Goal: Complete application form: Complete application form

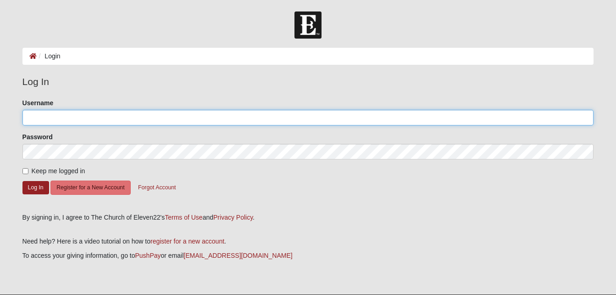
click at [129, 117] on input "Username" at bounding box center [308, 118] width 572 height 16
type input "williamrickson"
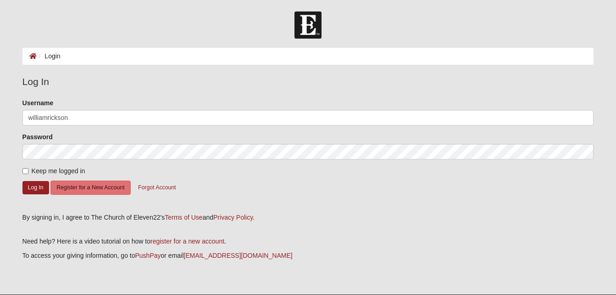
click at [23, 174] on label "Keep me logged in" at bounding box center [53, 171] width 63 height 10
click at [23, 174] on input "Keep me logged in" at bounding box center [25, 171] width 6 height 6
checkbox input "true"
click at [33, 185] on button "Log In" at bounding box center [35, 187] width 27 height 13
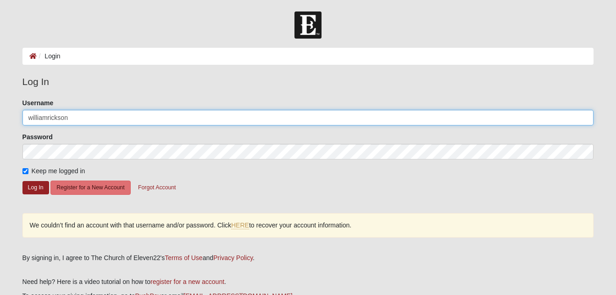
click at [46, 117] on input "williamrickson" at bounding box center [308, 118] width 572 height 16
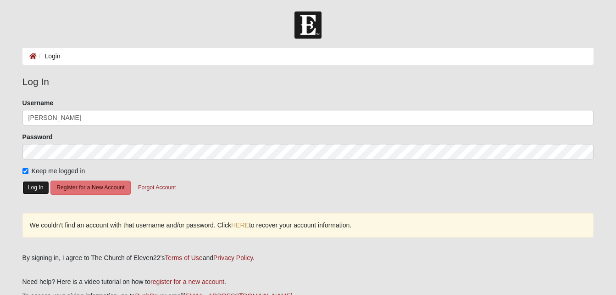
click at [40, 183] on button "Log In" at bounding box center [35, 187] width 27 height 13
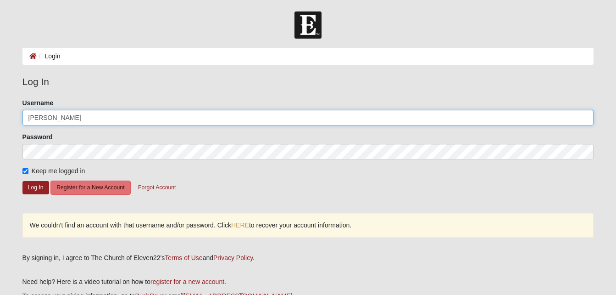
click at [31, 116] on input "william rickson" at bounding box center [308, 118] width 572 height 16
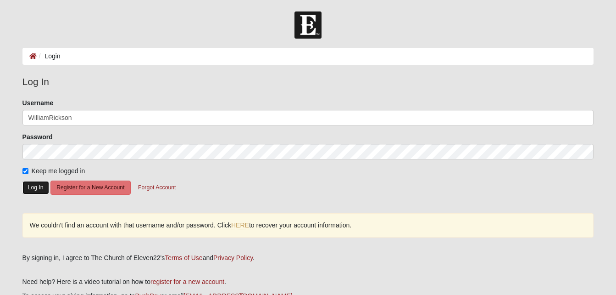
click at [41, 187] on button "Log In" at bounding box center [35, 187] width 27 height 13
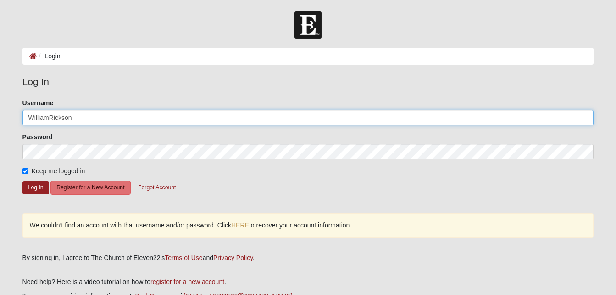
drag, startPoint x: 82, startPoint y: 119, endPoint x: 35, endPoint y: 103, distance: 49.2
click at [35, 102] on div "Username WilliamRickson" at bounding box center [308, 111] width 572 height 27
type input "W"
click at [80, 116] on input "wrickson53@gamil.com" at bounding box center [308, 118] width 572 height 16
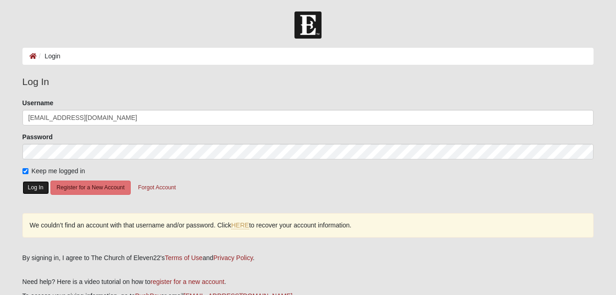
click at [44, 184] on button "Log In" at bounding box center [35, 187] width 27 height 13
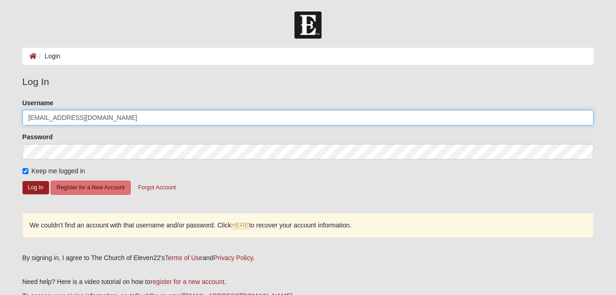
click at [96, 114] on input "wrickson53@gmal.com" at bounding box center [308, 118] width 572 height 16
type input "wrickson53"
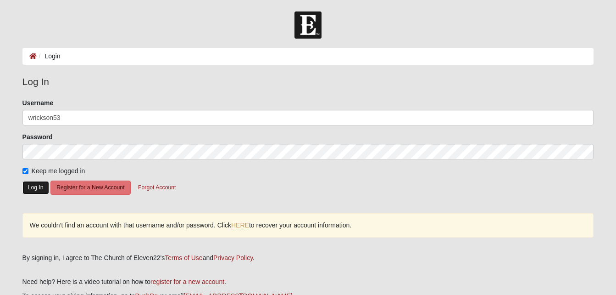
click at [38, 191] on button "Log In" at bounding box center [35, 187] width 27 height 13
click at [154, 180] on button "Forgot Account" at bounding box center [157, 187] width 50 height 14
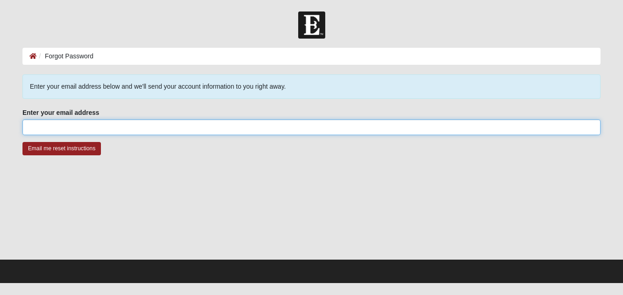
click at [177, 122] on input "Enter your email address" at bounding box center [311, 127] width 578 height 16
type input "wrickson53@gmail.com"
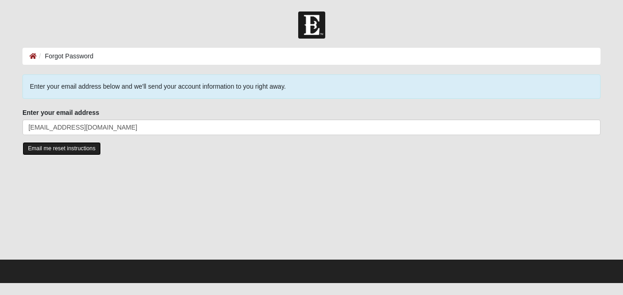
click at [83, 152] on input "Email me reset instructions" at bounding box center [61, 148] width 78 height 13
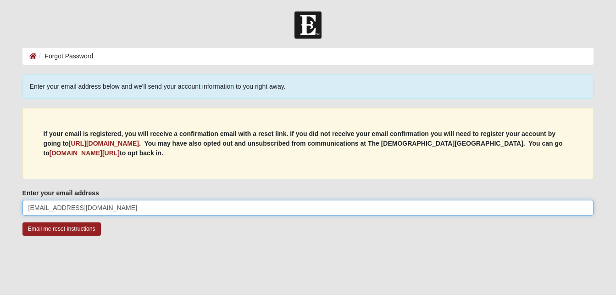
click at [113, 212] on input "wrickson53@gmail.com" at bounding box center [308, 208] width 572 height 16
type input "w"
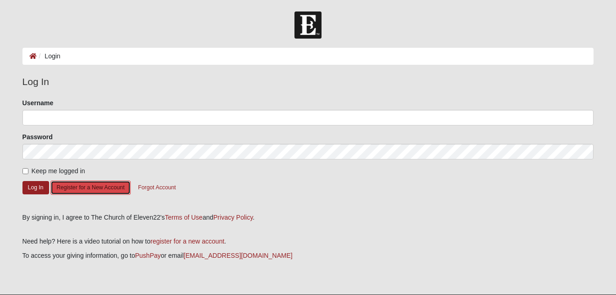
click at [72, 185] on button "Register for a New Account" at bounding box center [90, 187] width 80 height 14
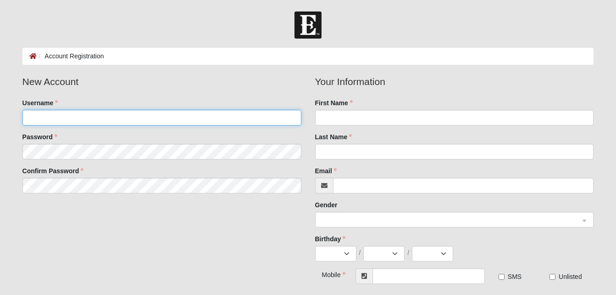
click at [179, 116] on input "Username" at bounding box center [161, 118] width 279 height 16
type input "williamrickson"
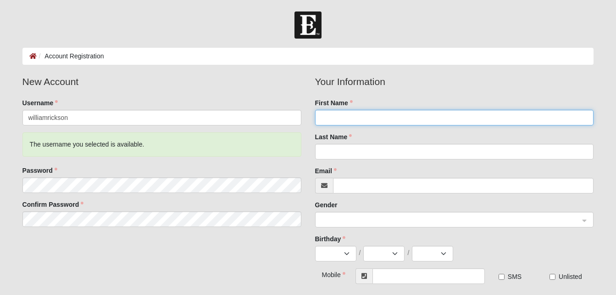
click at [414, 122] on input "First Name" at bounding box center [454, 118] width 279 height 16
type input "w"
type input "[PERSON_NAME]"
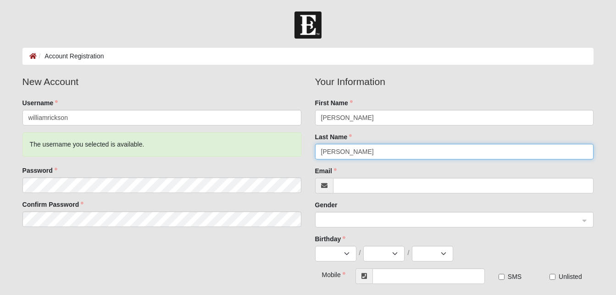
type input "[PERSON_NAME]"
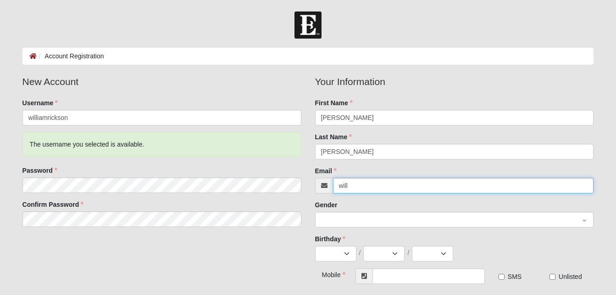
type input "[EMAIL_ADDRESS][DOMAIN_NAME]"
click at [417, 222] on span at bounding box center [450, 220] width 259 height 10
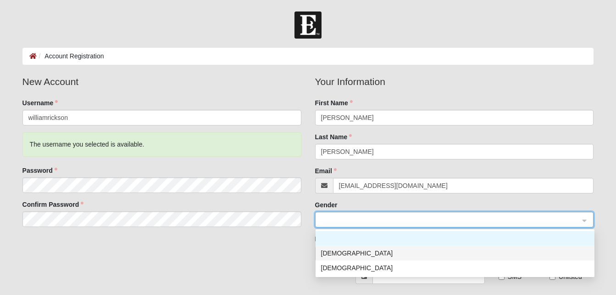
click at [415, 252] on div "[DEMOGRAPHIC_DATA]" at bounding box center [455, 253] width 268 height 10
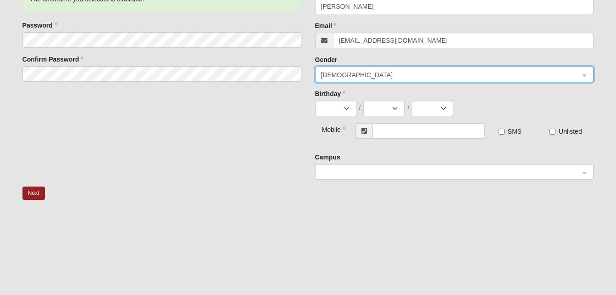
scroll to position [149, 0]
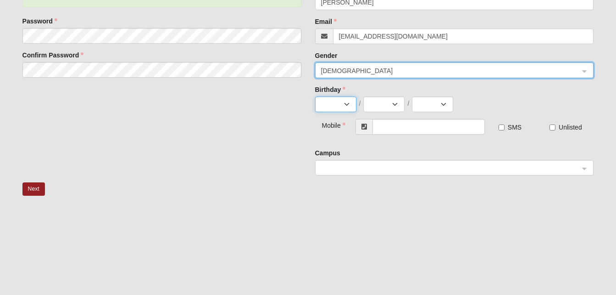
click at [342, 108] on select "Jan Feb Mar Apr May Jun Jul Aug Sep Oct Nov Dec" at bounding box center [335, 104] width 41 height 16
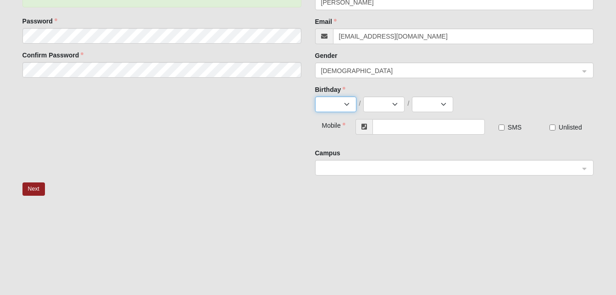
select select "10"
click at [315, 96] on select "Jan Feb Mar Apr May Jun Jul Aug Sep Oct Nov Dec" at bounding box center [335, 104] width 41 height 16
click at [393, 105] on select "1 2 3 4 5 6 7 8 9 10 11 12 13 14 15 16 17 18 19 20 21 22 23 24 25 26 27 28 29 3…" at bounding box center [383, 104] width 41 height 16
select select "30"
click at [363, 96] on select "1 2 3 4 5 6 7 8 9 10 11 12 13 14 15 16 17 18 19 20 21 22 23 24 25 26 27 28 29 3…" at bounding box center [383, 104] width 41 height 16
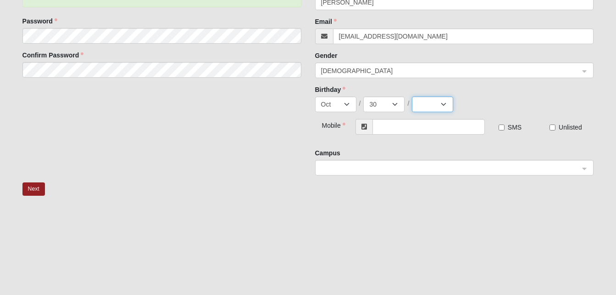
click at [448, 107] on select "2025 2024 2023 2022 2021 2020 2019 2018 2017 2016 2015 2014 2013 2012 2011 2010…" at bounding box center [432, 104] width 41 height 16
select select "1990"
click at [412, 96] on select "2025 2024 2023 2022 2021 2020 2019 2018 2017 2016 2015 2014 2013 2012 2011 2010…" at bounding box center [432, 104] width 41 height 16
click at [414, 125] on input "text" at bounding box center [429, 127] width 112 height 16
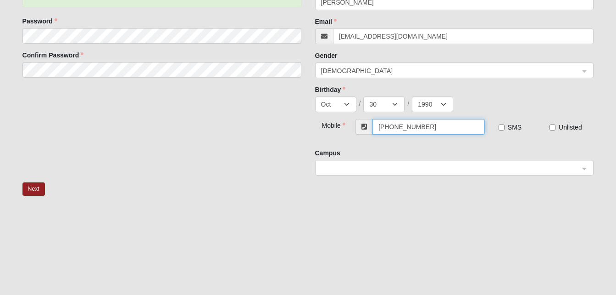
type input "(417) 846-6710"
click at [503, 125] on input "SMS" at bounding box center [502, 127] width 6 height 6
checkbox input "true"
click at [31, 188] on button "Next" at bounding box center [33, 188] width 22 height 13
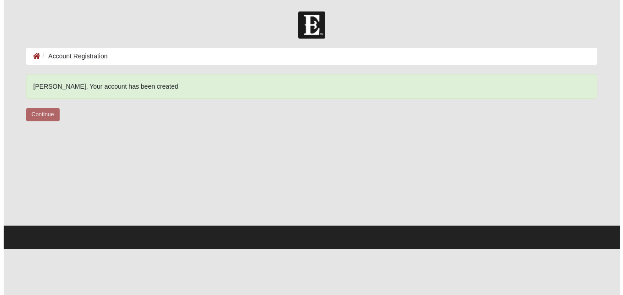
scroll to position [0, 0]
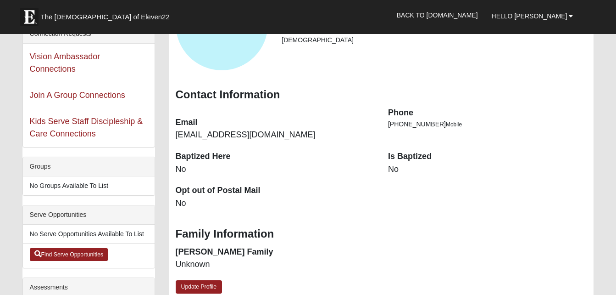
scroll to position [175, 0]
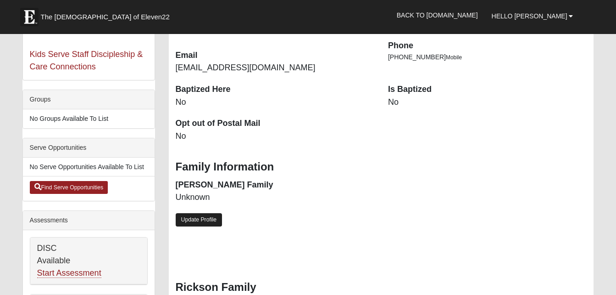
click at [209, 222] on link "Update Profile" at bounding box center [199, 219] width 47 height 13
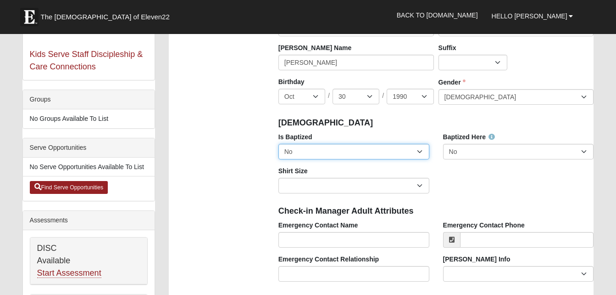
click at [382, 155] on select "No Yes" at bounding box center [353, 152] width 151 height 16
select select "True"
click at [278, 144] on select "No Yes" at bounding box center [353, 152] width 151 height 16
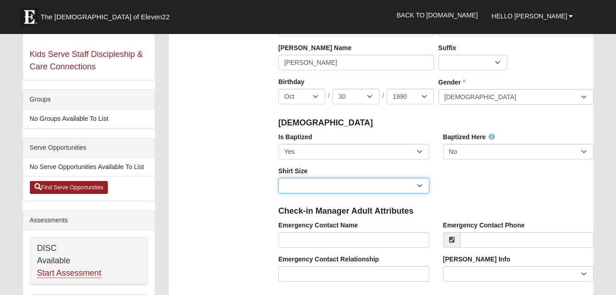
click at [362, 189] on select "Adult Small Adult Medium Adult Large Adult XL Adult XXL Adult 3XL Adult 4XL You…" at bounding box center [353, 186] width 151 height 16
select select "Adult Large"
click at [278, 178] on select "Adult Small Adult Medium Adult Large Adult XL Adult XXL Adult 3XL Adult 4XL You…" at bounding box center [353, 186] width 151 height 16
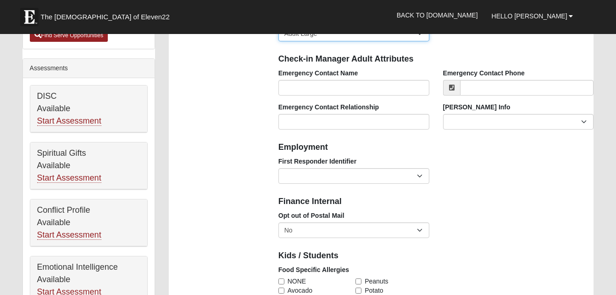
scroll to position [327, 0]
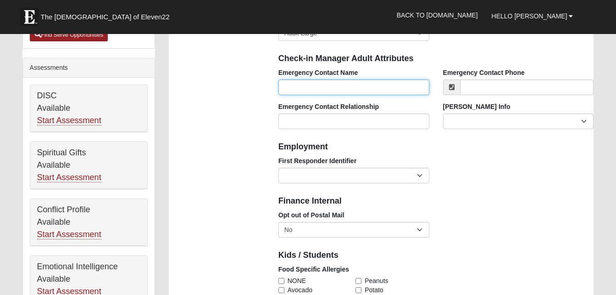
click at [361, 87] on input "Emergency Contact Name" at bounding box center [353, 87] width 151 height 16
type input "[PERSON_NAME]"
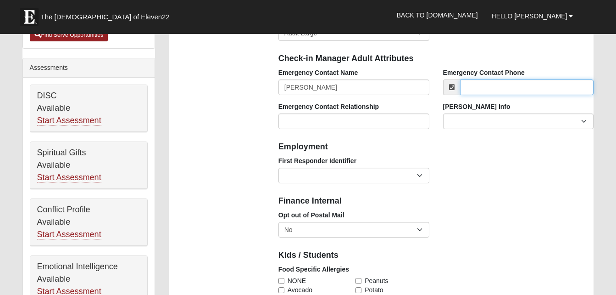
click at [521, 94] on input "Emergency Contact Phone" at bounding box center [527, 87] width 134 height 16
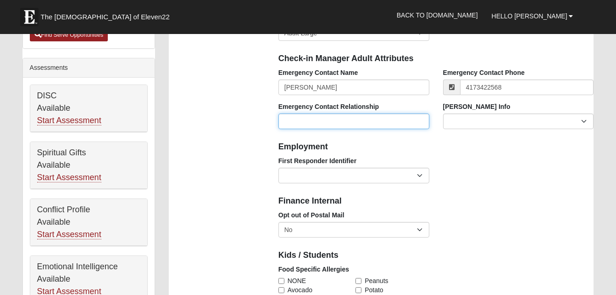
type input "(417) 342-2568"
click at [342, 126] on input "Emergency Contact Relationship" at bounding box center [353, 121] width 151 height 16
type input "gilrfriend"
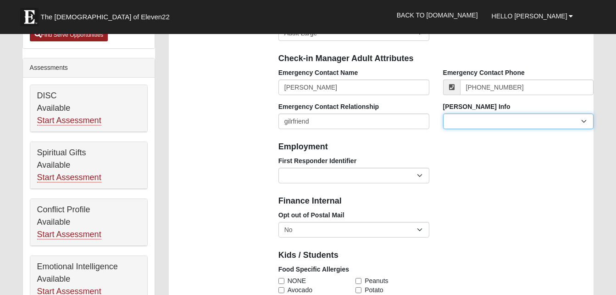
click at [456, 126] on select "Current Foster Child Current Foster Parent Former Foster Child Former Foster Pa…" at bounding box center [518, 121] width 151 height 16
click at [423, 136] on div "Employment" at bounding box center [436, 146] width 329 height 20
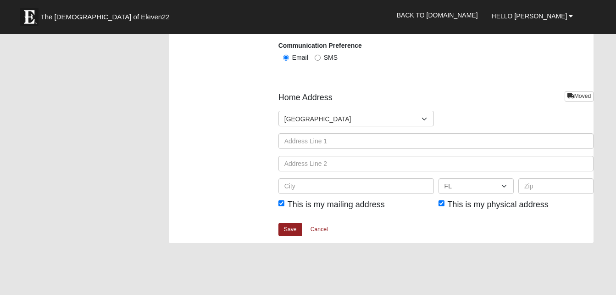
scroll to position [1099, 0]
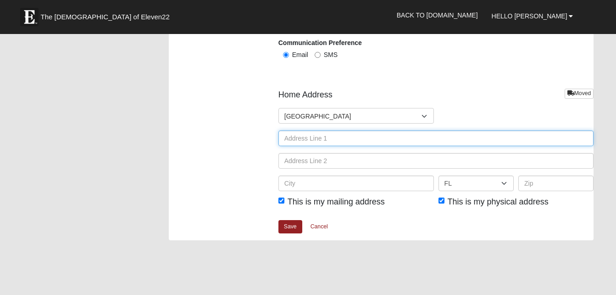
click at [358, 141] on input "text" at bounding box center [436, 138] width 316 height 16
type input "1010 wildwood way"
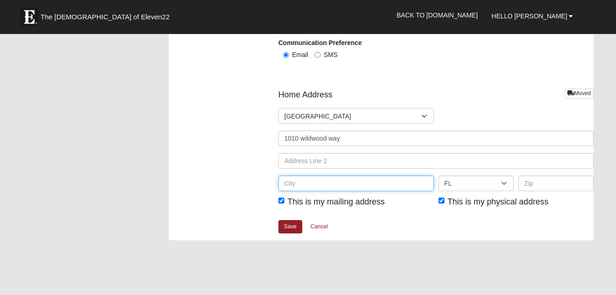
click at [348, 181] on input "text" at bounding box center [356, 183] width 156 height 16
type input "seligman"
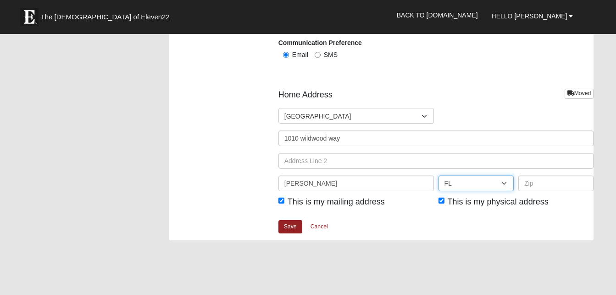
click at [459, 189] on select "AL AK AS AR AZ CA CO CT DE DC FM FL GA GU HI ID IL IN IA KS KY LA ME MH MD MA M…" at bounding box center [476, 183] width 75 height 16
select select "MO"
click at [439, 175] on select "AL AK AS AR AZ CA CO CT DE DC FM FL GA GU HI ID IL IN IA KS KY LA ME MH MD MA M…" at bounding box center [476, 183] width 75 height 16
click at [527, 186] on input "text" at bounding box center [555, 183] width 75 height 16
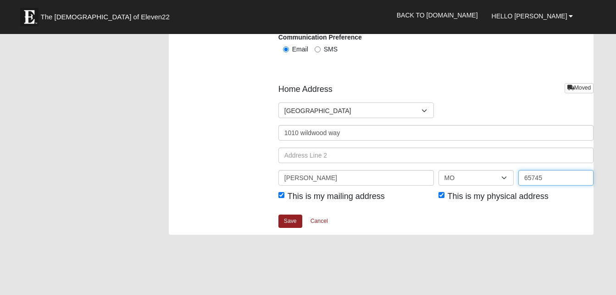
scroll to position [1114, 0]
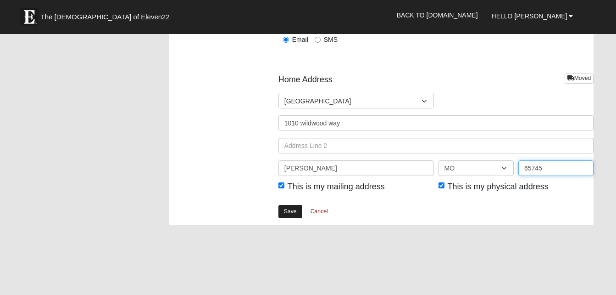
type input "65745"
click at [297, 213] on link "Save" at bounding box center [290, 211] width 24 height 13
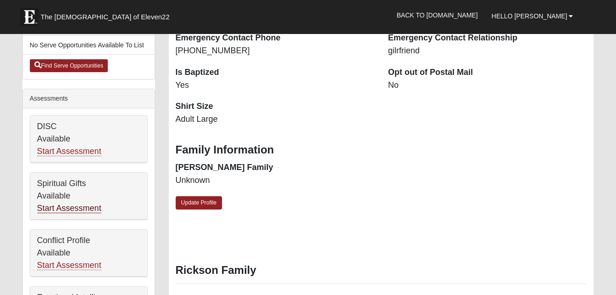
scroll to position [296, 0]
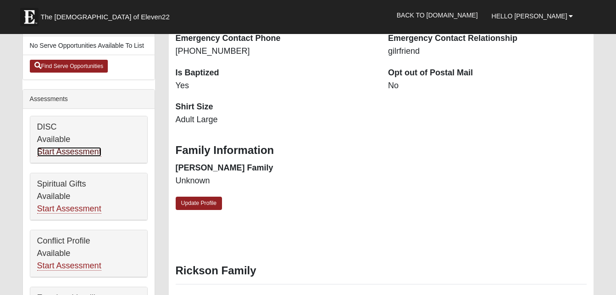
click at [64, 155] on link "Start Assessment" at bounding box center [69, 152] width 64 height 10
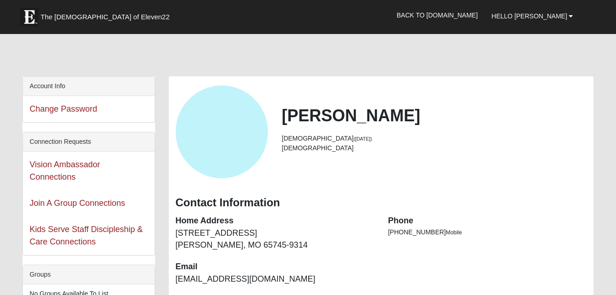
scroll to position [290, 0]
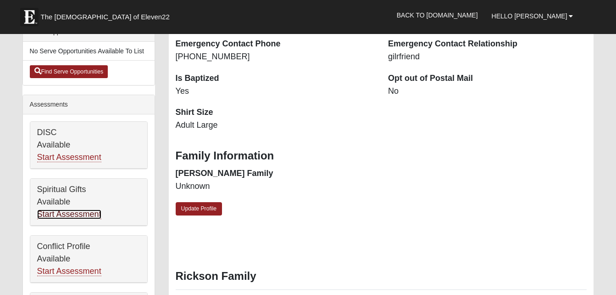
click at [86, 212] on link "Start Assessment" at bounding box center [69, 214] width 64 height 10
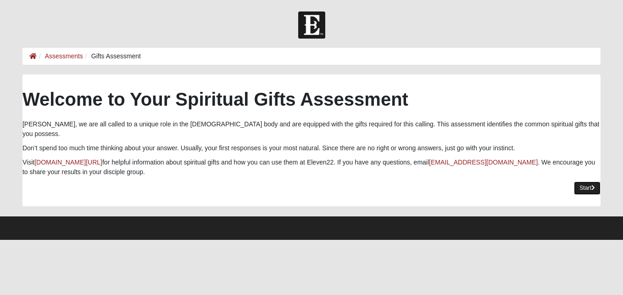
click at [581, 181] on link "Start" at bounding box center [587, 187] width 27 height 13
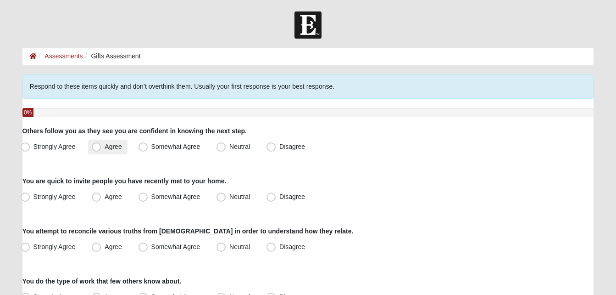
click at [90, 144] on label "Agree" at bounding box center [107, 146] width 39 height 15
click at [95, 144] on input "Agree" at bounding box center [98, 147] width 6 height 6
radio input "true"
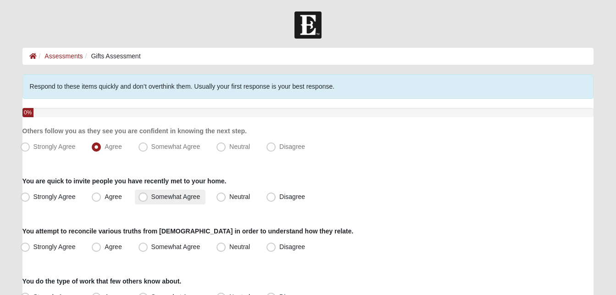
click at [151, 195] on span "Somewhat Agree" at bounding box center [175, 196] width 49 height 7
click at [143, 195] on input "Somewhat Agree" at bounding box center [145, 197] width 6 height 6
radio input "true"
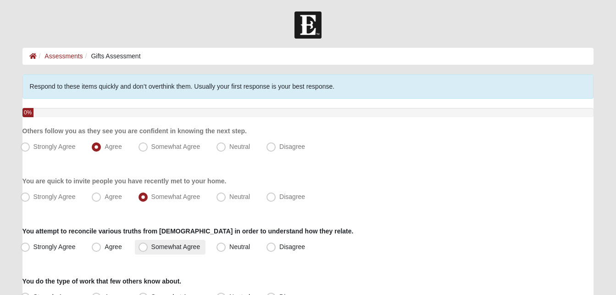
click at [138, 250] on label "Somewhat Agree" at bounding box center [170, 246] width 71 height 15
click at [142, 250] on input "Somewhat Agree" at bounding box center [145, 247] width 6 height 6
radio input "true"
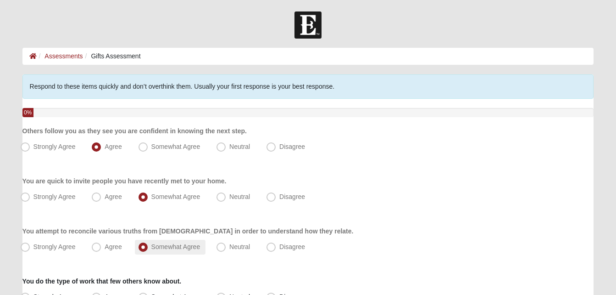
click at [138, 250] on label "Somewhat Agree" at bounding box center [170, 246] width 71 height 15
click at [142, 250] on input "Somewhat Agree" at bounding box center [145, 247] width 6 height 6
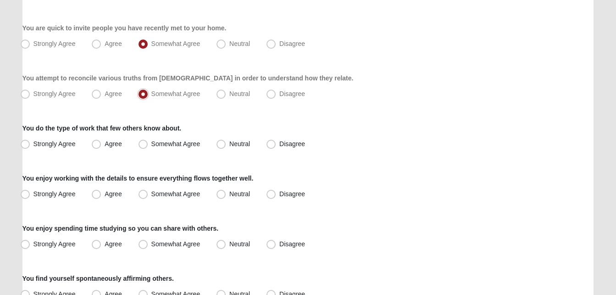
scroll to position [165, 0]
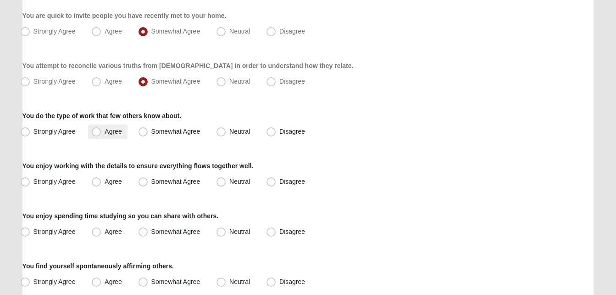
click at [105, 134] on span "Agree" at bounding box center [113, 131] width 17 height 7
click at [95, 134] on input "Agree" at bounding box center [98, 131] width 6 height 6
radio input "true"
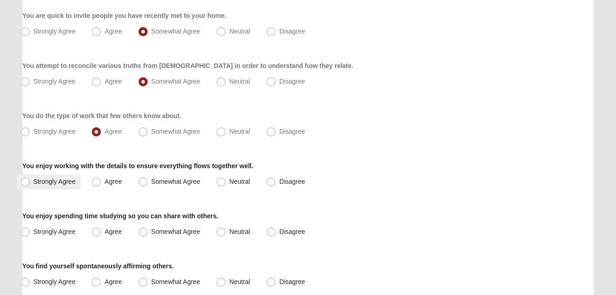
click at [33, 181] on span "Strongly Agree" at bounding box center [54, 181] width 42 height 7
click at [28, 181] on input "Strongly Agree" at bounding box center [27, 181] width 6 height 6
radio input "true"
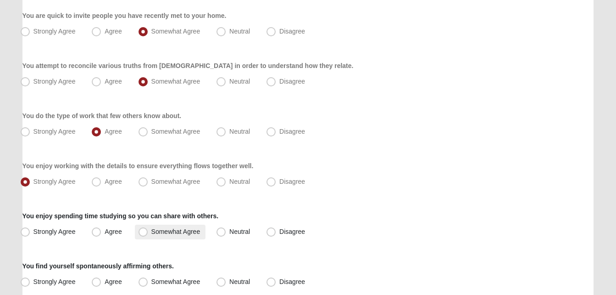
click at [151, 233] on span "Somewhat Agree" at bounding box center [175, 231] width 49 height 7
click at [145, 233] on input "Somewhat Agree" at bounding box center [145, 231] width 6 height 6
radio input "true"
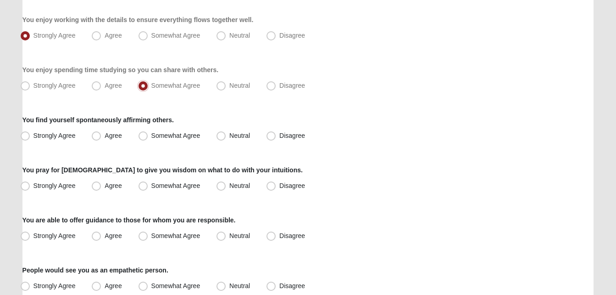
scroll to position [312, 0]
click at [105, 137] on span "Agree" at bounding box center [113, 134] width 17 height 7
click at [95, 137] on input "Agree" at bounding box center [98, 135] width 6 height 6
radio input "true"
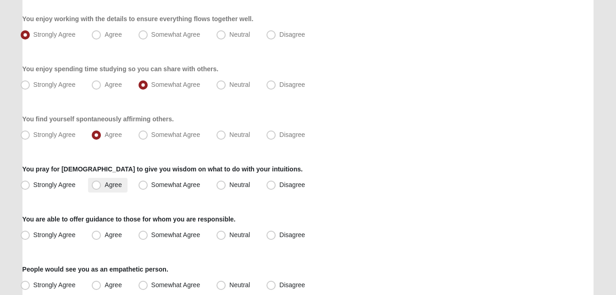
click at [105, 186] on span "Agree" at bounding box center [113, 184] width 17 height 7
click at [95, 186] on input "Agree" at bounding box center [98, 185] width 6 height 6
radio input "true"
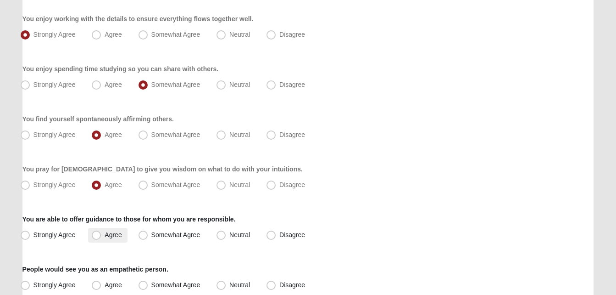
click at [105, 231] on span "Agree" at bounding box center [113, 234] width 17 height 7
click at [99, 232] on input "Agree" at bounding box center [98, 235] width 6 height 6
radio input "true"
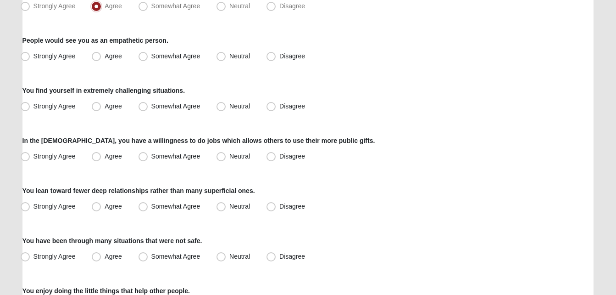
scroll to position [541, 0]
click at [151, 58] on span "Somewhat Agree" at bounding box center [175, 54] width 49 height 7
click at [142, 58] on input "Somewhat Agree" at bounding box center [145, 55] width 6 height 6
radio input "true"
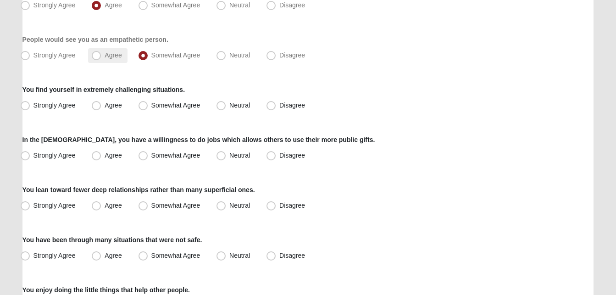
click at [105, 55] on span "Agree" at bounding box center [113, 54] width 17 height 7
click at [95, 55] on input "Agree" at bounding box center [98, 55] width 6 height 6
radio input "true"
click at [28, 111] on label "Strongly Agree" at bounding box center [49, 105] width 64 height 15
click at [28, 108] on input "Strongly Agree" at bounding box center [27, 105] width 6 height 6
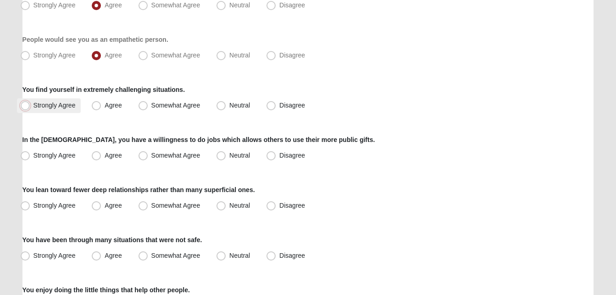
radio input "true"
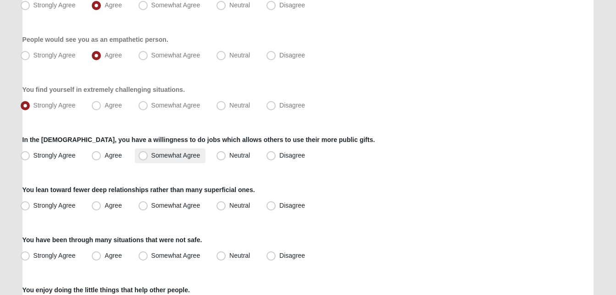
click at [151, 156] on span "Somewhat Agree" at bounding box center [175, 154] width 49 height 7
click at [142, 156] on input "Somewhat Agree" at bounding box center [145, 155] width 6 height 6
radio input "true"
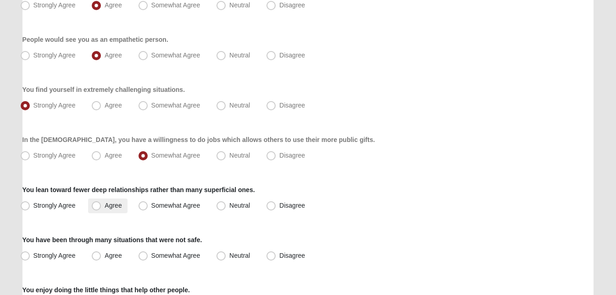
click at [105, 202] on span "Agree" at bounding box center [113, 204] width 17 height 7
click at [95, 202] on input "Agree" at bounding box center [98, 205] width 6 height 6
radio input "true"
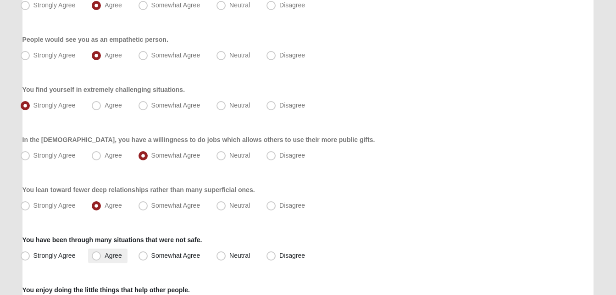
click at [105, 253] on span "Agree" at bounding box center [113, 254] width 17 height 7
click at [95, 253] on input "Agree" at bounding box center [98, 255] width 6 height 6
radio input "true"
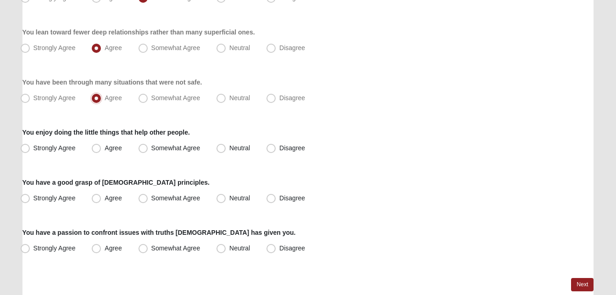
scroll to position [700, 0]
click at [105, 144] on span "Agree" at bounding box center [113, 146] width 17 height 7
click at [95, 144] on input "Agree" at bounding box center [98, 147] width 6 height 6
radio input "true"
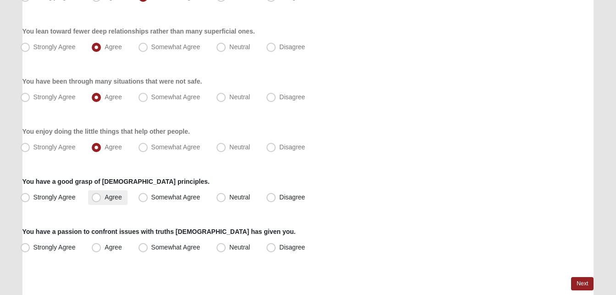
click at [105, 195] on span "Agree" at bounding box center [113, 196] width 17 height 7
click at [97, 195] on input "Agree" at bounding box center [98, 197] width 6 height 6
radio input "true"
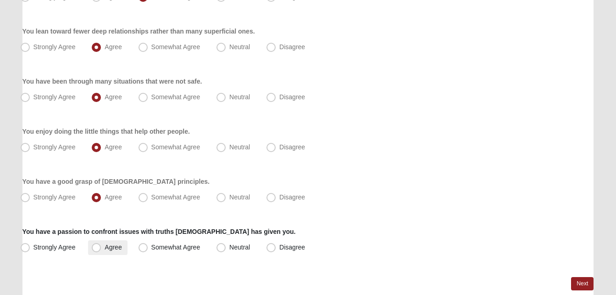
click at [91, 249] on label "Agree" at bounding box center [107, 247] width 39 height 15
click at [95, 249] on input "Agree" at bounding box center [98, 247] width 6 height 6
radio input "true"
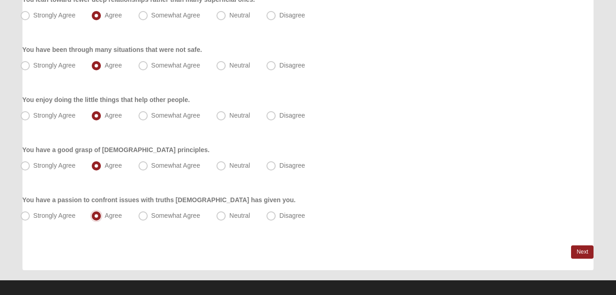
scroll to position [740, 0]
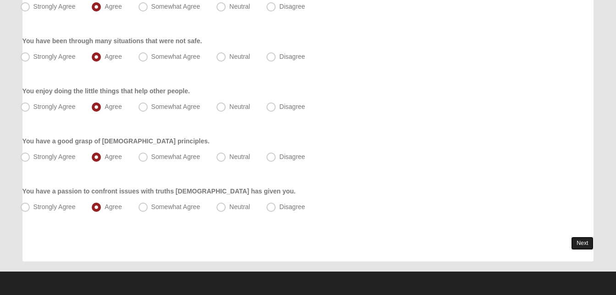
click at [576, 242] on link "Next" at bounding box center [582, 242] width 22 height 13
